Goal: Use online tool/utility: Utilize a website feature to perform a specific function

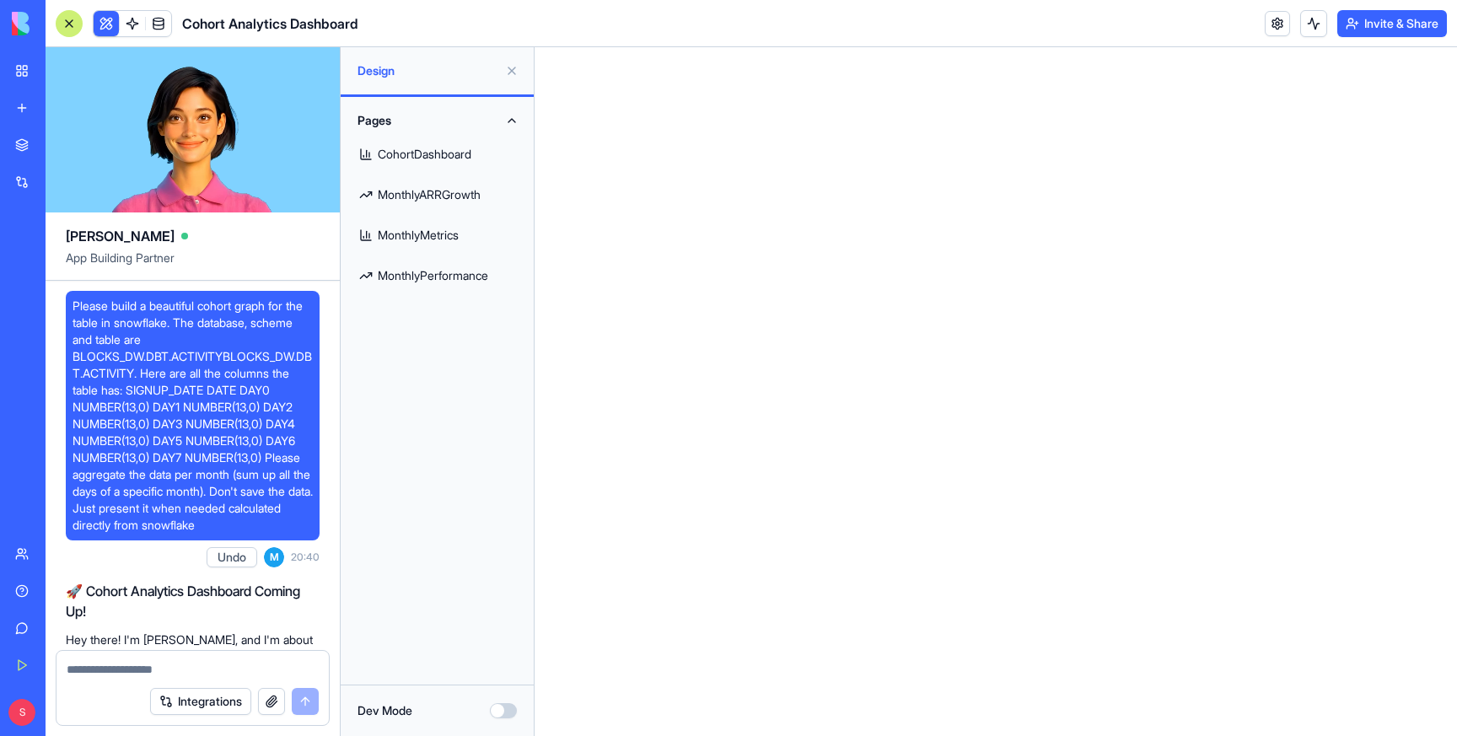
scroll to position [4441, 0]
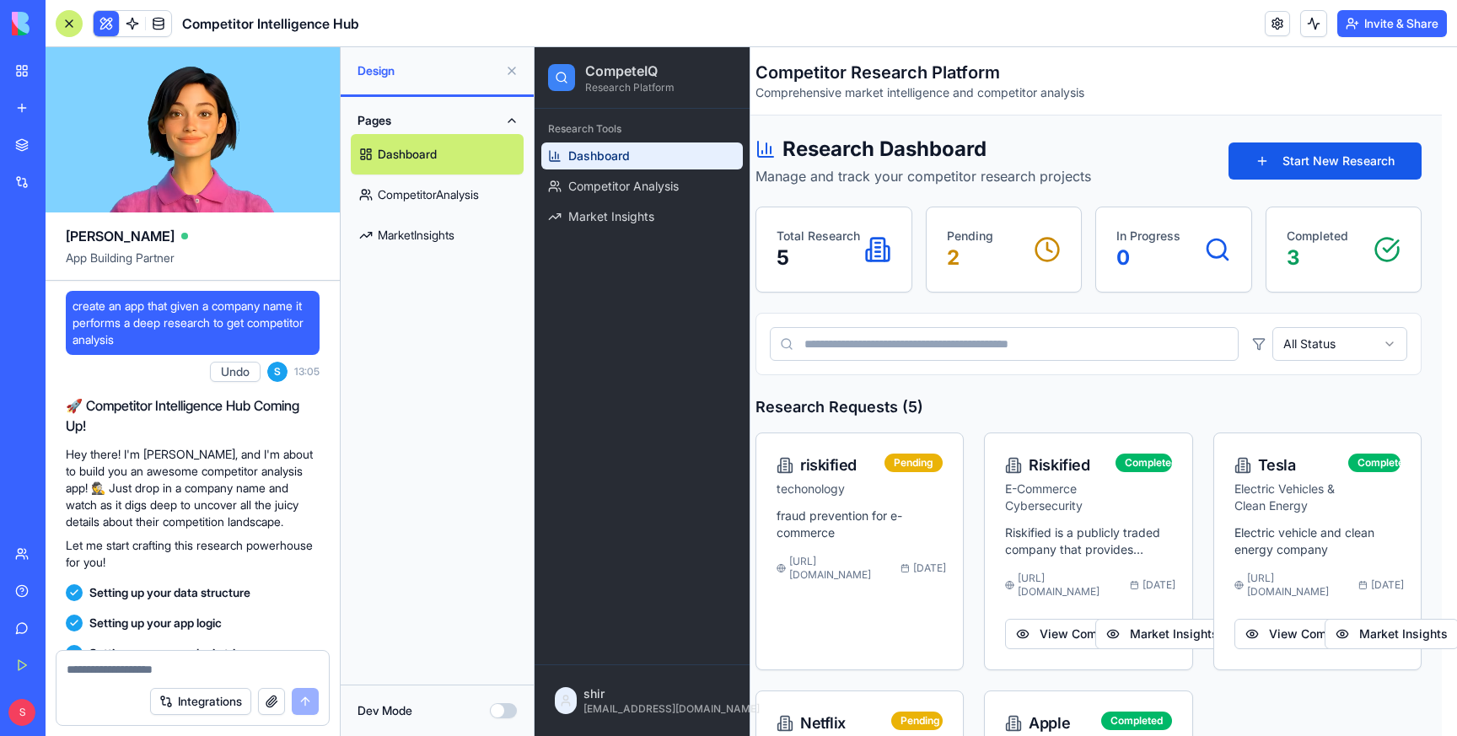
scroll to position [518, 0]
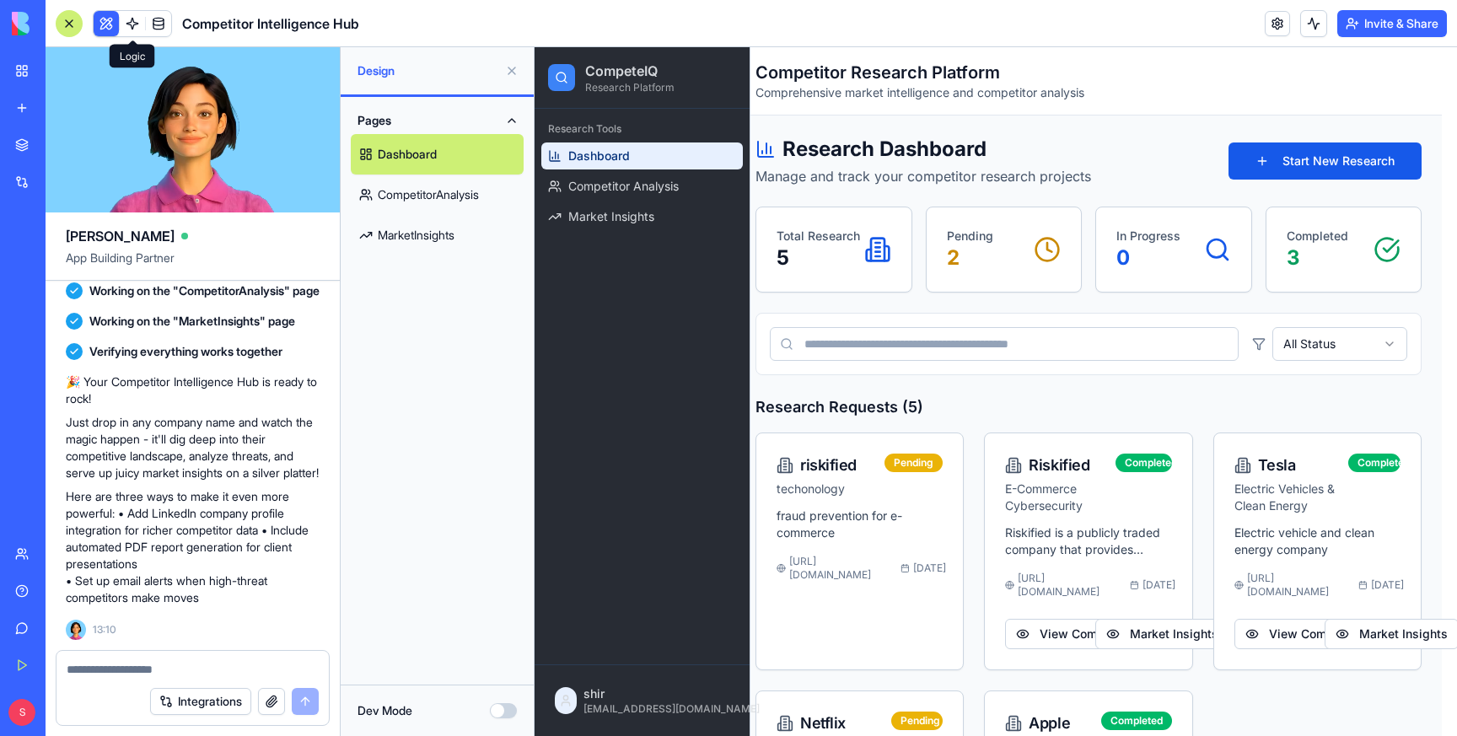
click at [131, 22] on link at bounding box center [132, 23] width 25 height 25
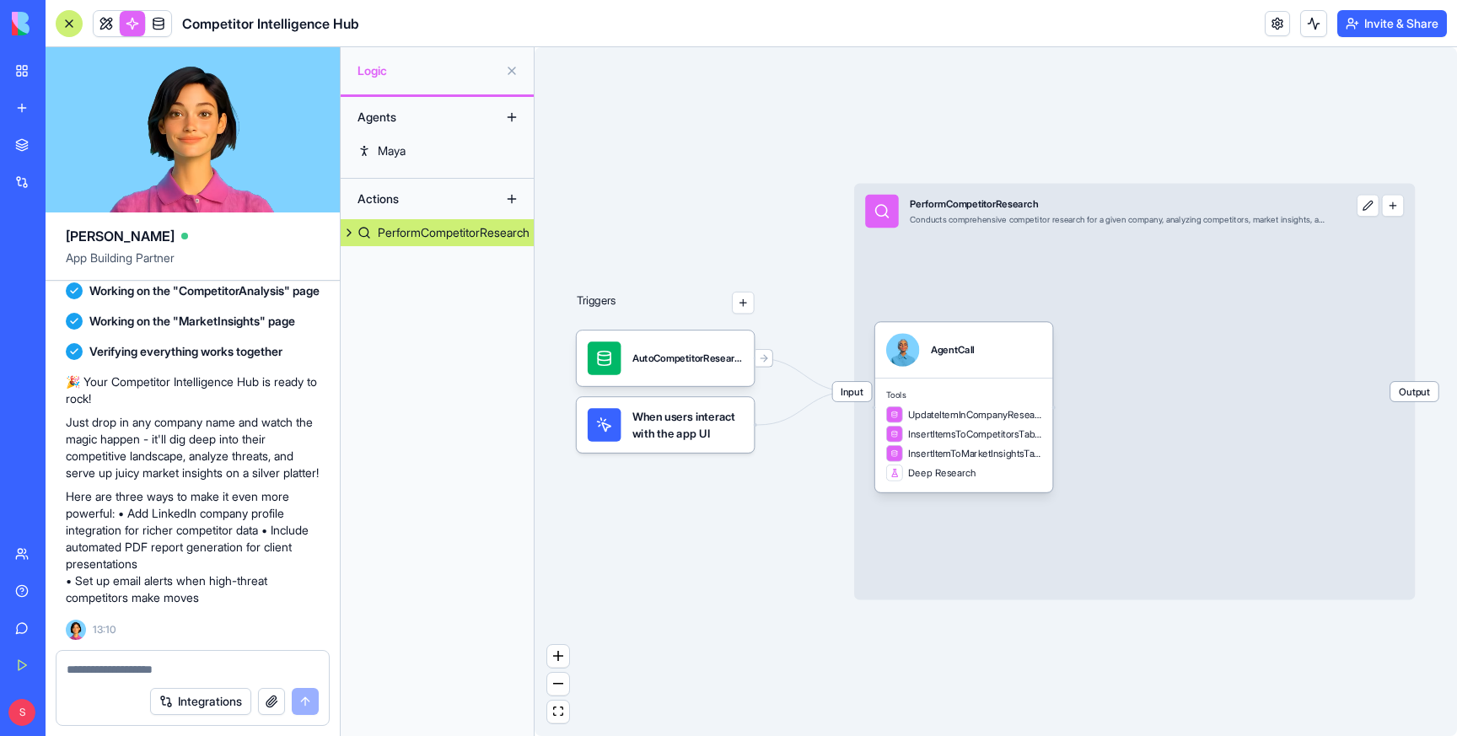
click at [1392, 202] on button "button" at bounding box center [1393, 206] width 22 height 22
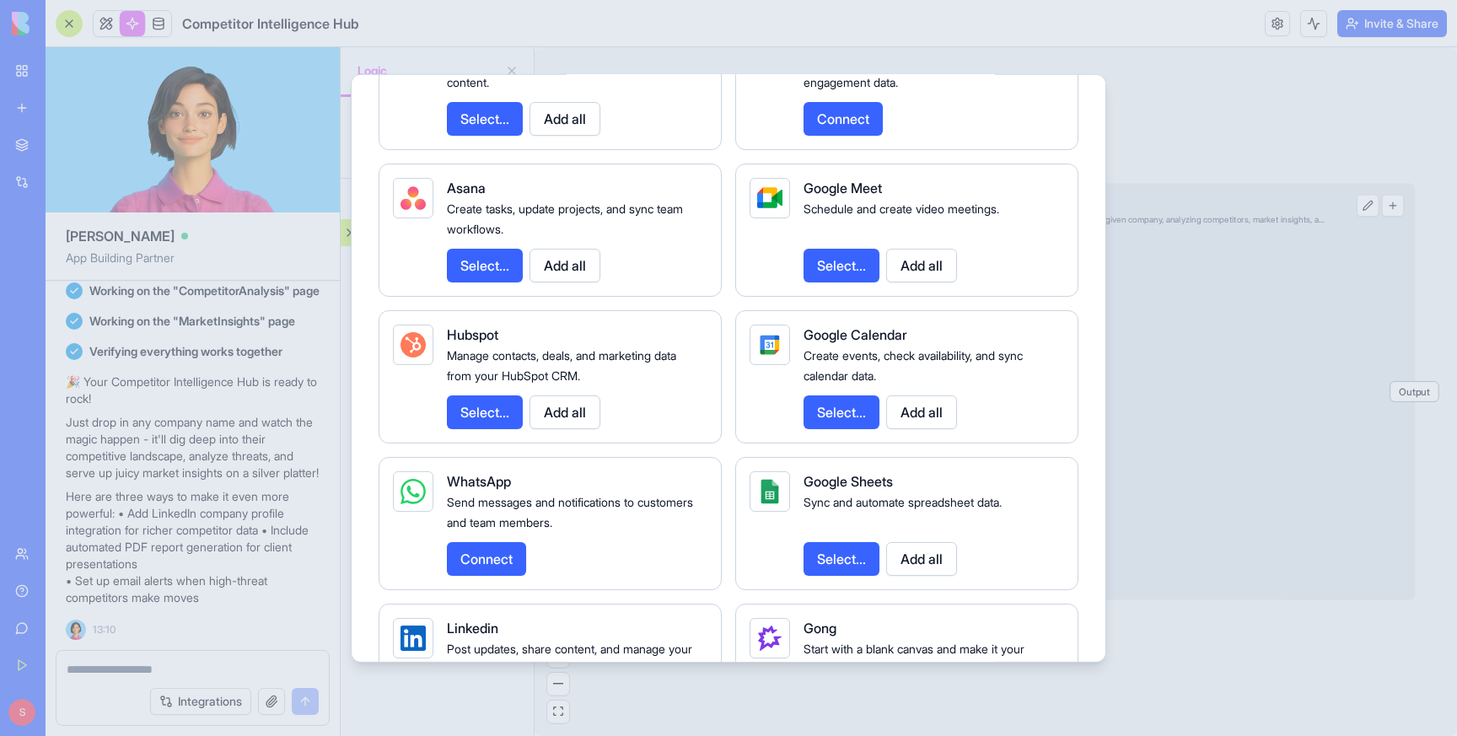
scroll to position [2099, 0]
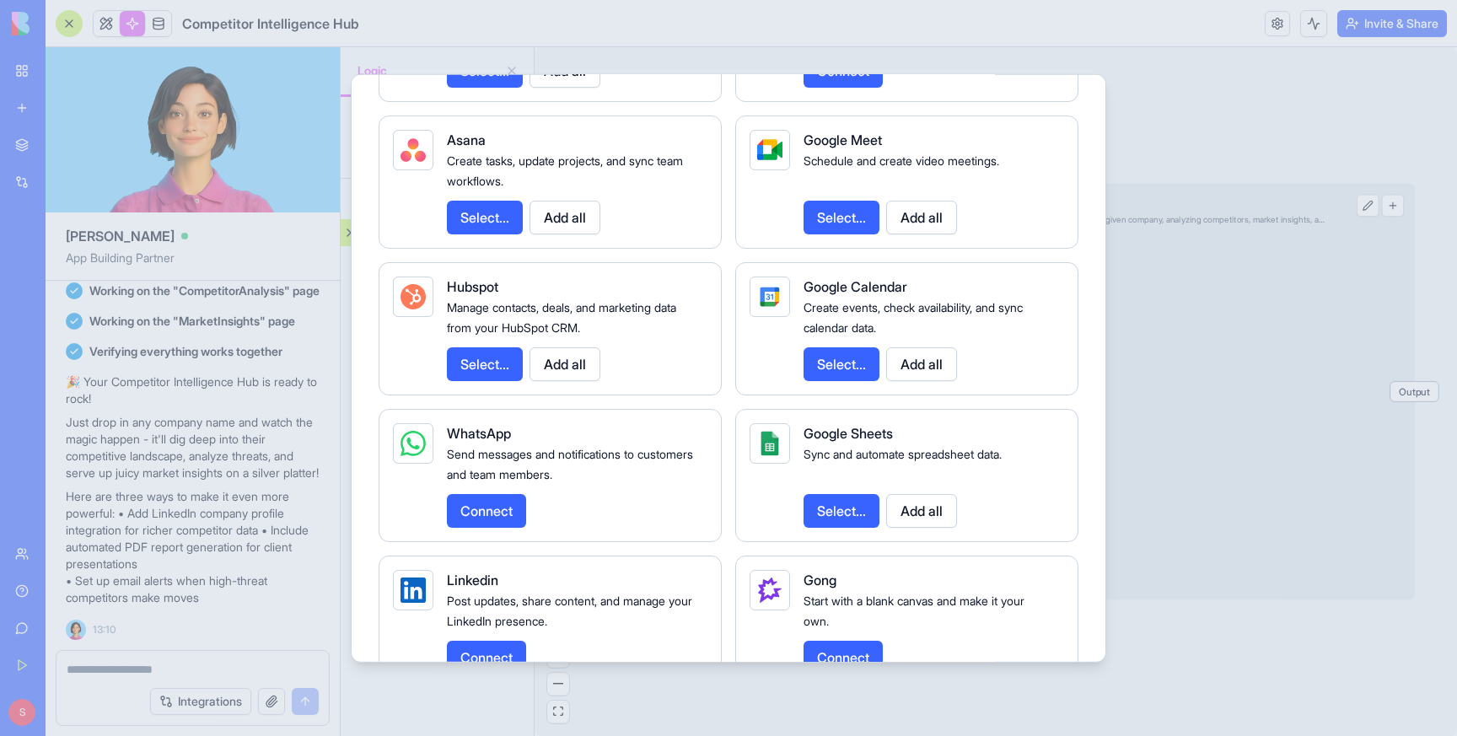
click at [921, 380] on button "Add all" at bounding box center [921, 363] width 71 height 34
